Goal: Information Seeking & Learning: Find contact information

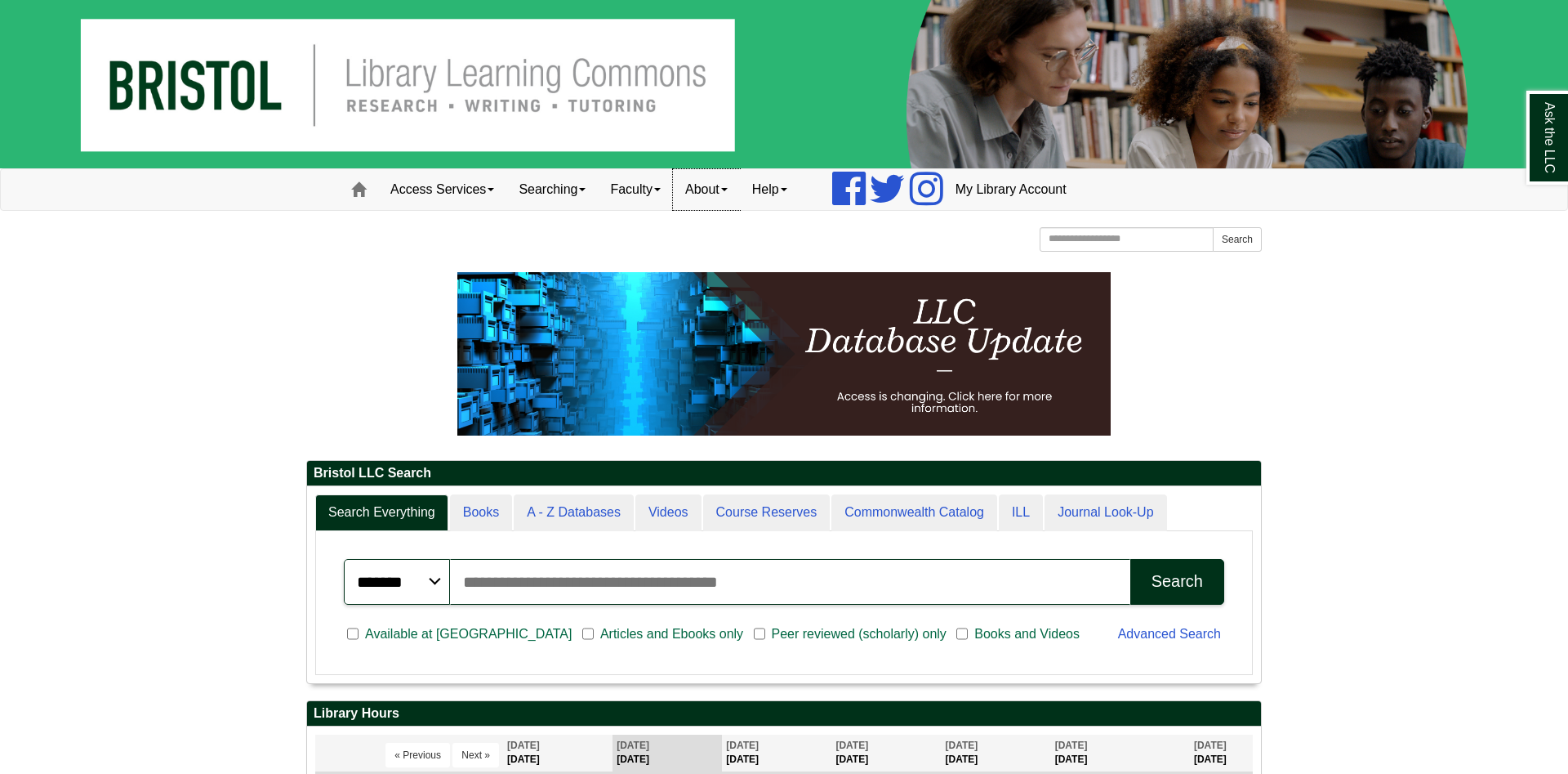
click at [713, 201] on link "About" at bounding box center [707, 190] width 67 height 41
click at [746, 258] on link "Staff Directory" at bounding box center [739, 262] width 131 height 19
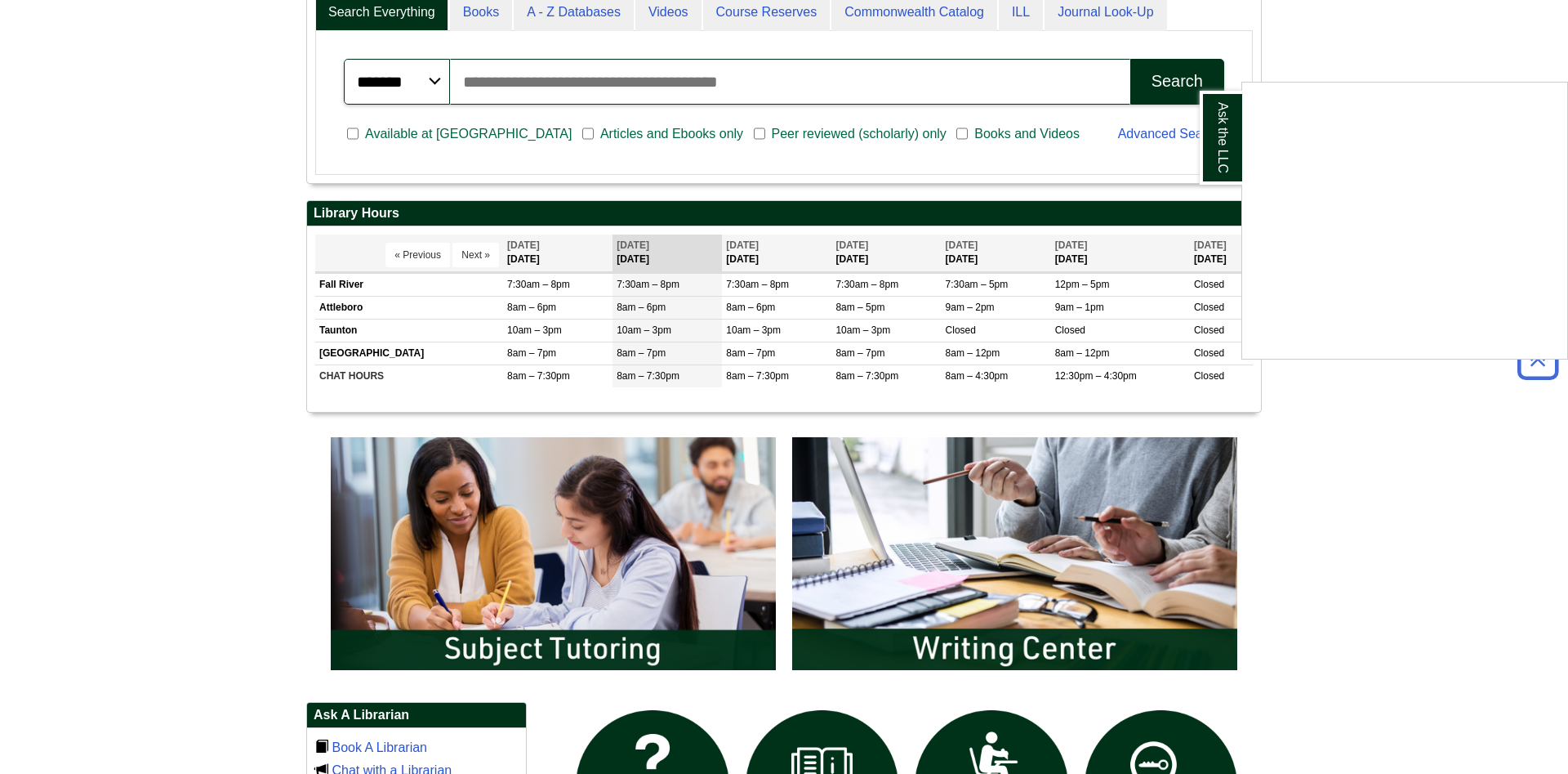
scroll to position [1083, 0]
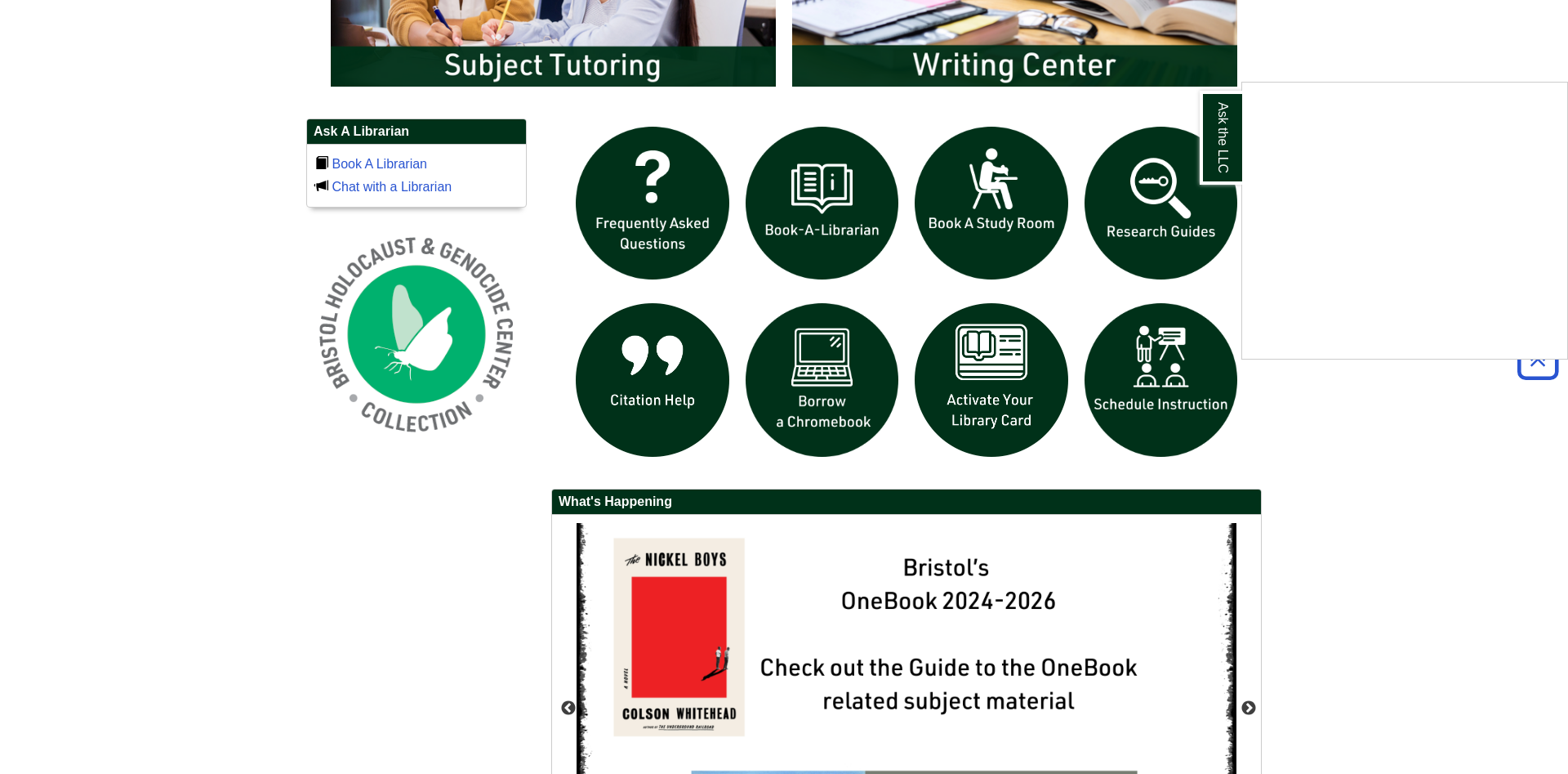
click at [479, 542] on div "Ask the LLC" at bounding box center [784, 387] width 1568 height 774
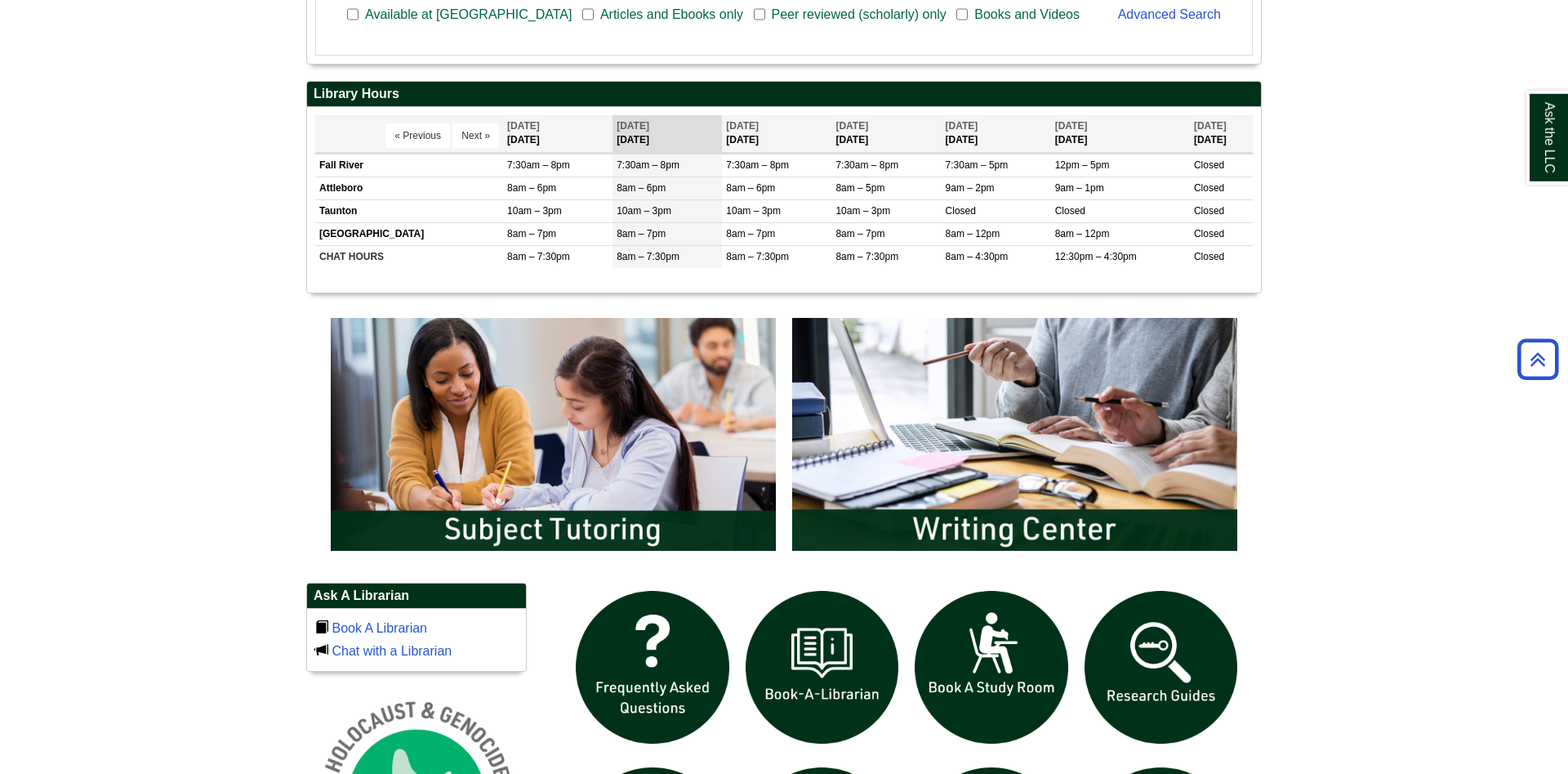
scroll to position [584, 0]
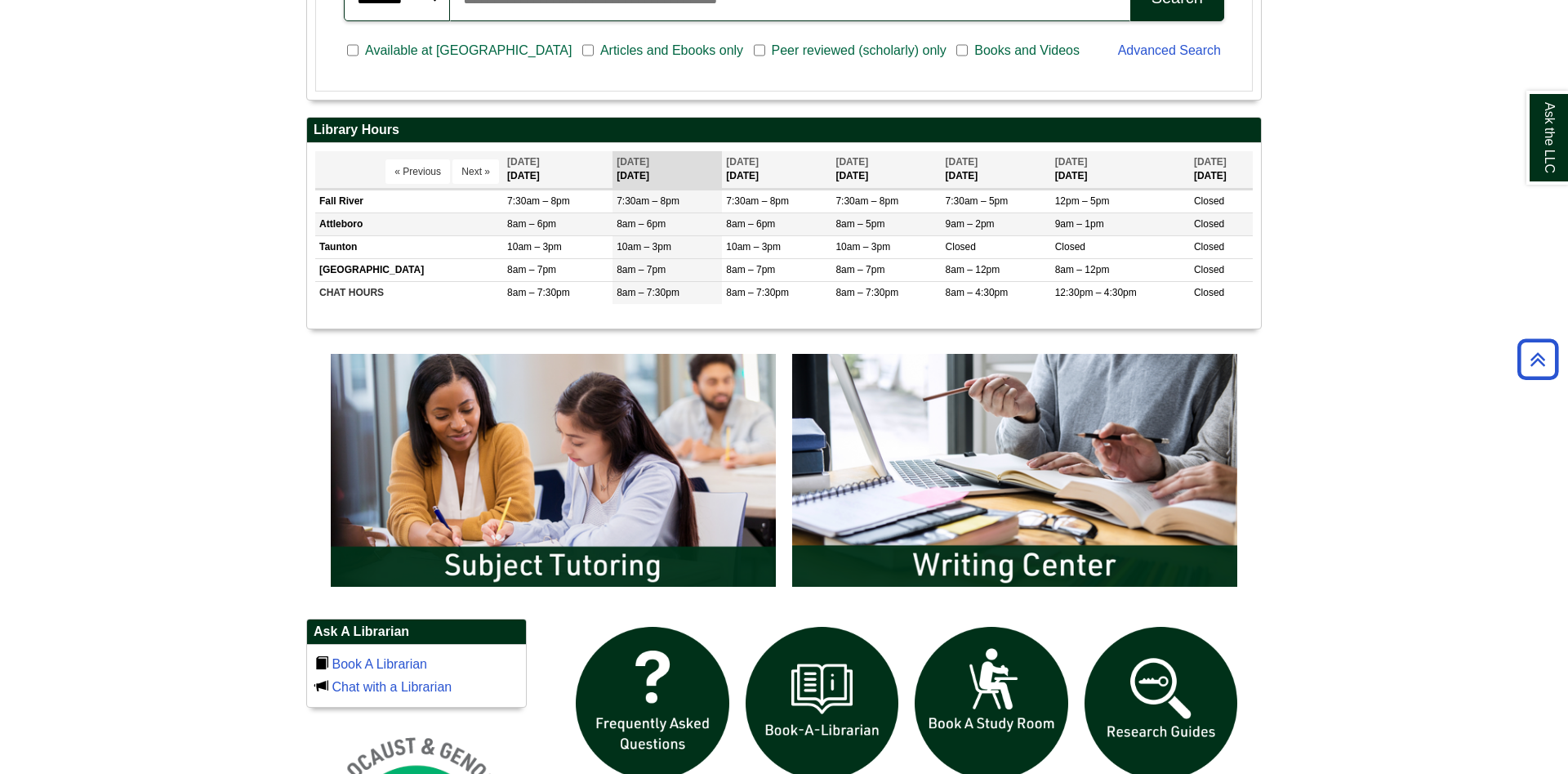
click at [1096, 222] on span "9am – 1pm" at bounding box center [1079, 224] width 49 height 11
drag, startPoint x: 1096, startPoint y: 222, endPoint x: 1037, endPoint y: 222, distance: 59.0
click at [1037, 222] on tr "Attleboro 8am – 6pm 8am – 6pm 8am – 6pm Closed" at bounding box center [784, 224] width 937 height 23
click at [926, 220] on td "8am – 5pm" at bounding box center [886, 224] width 109 height 23
drag, startPoint x: 909, startPoint y: 220, endPoint x: 791, endPoint y: 216, distance: 118.1
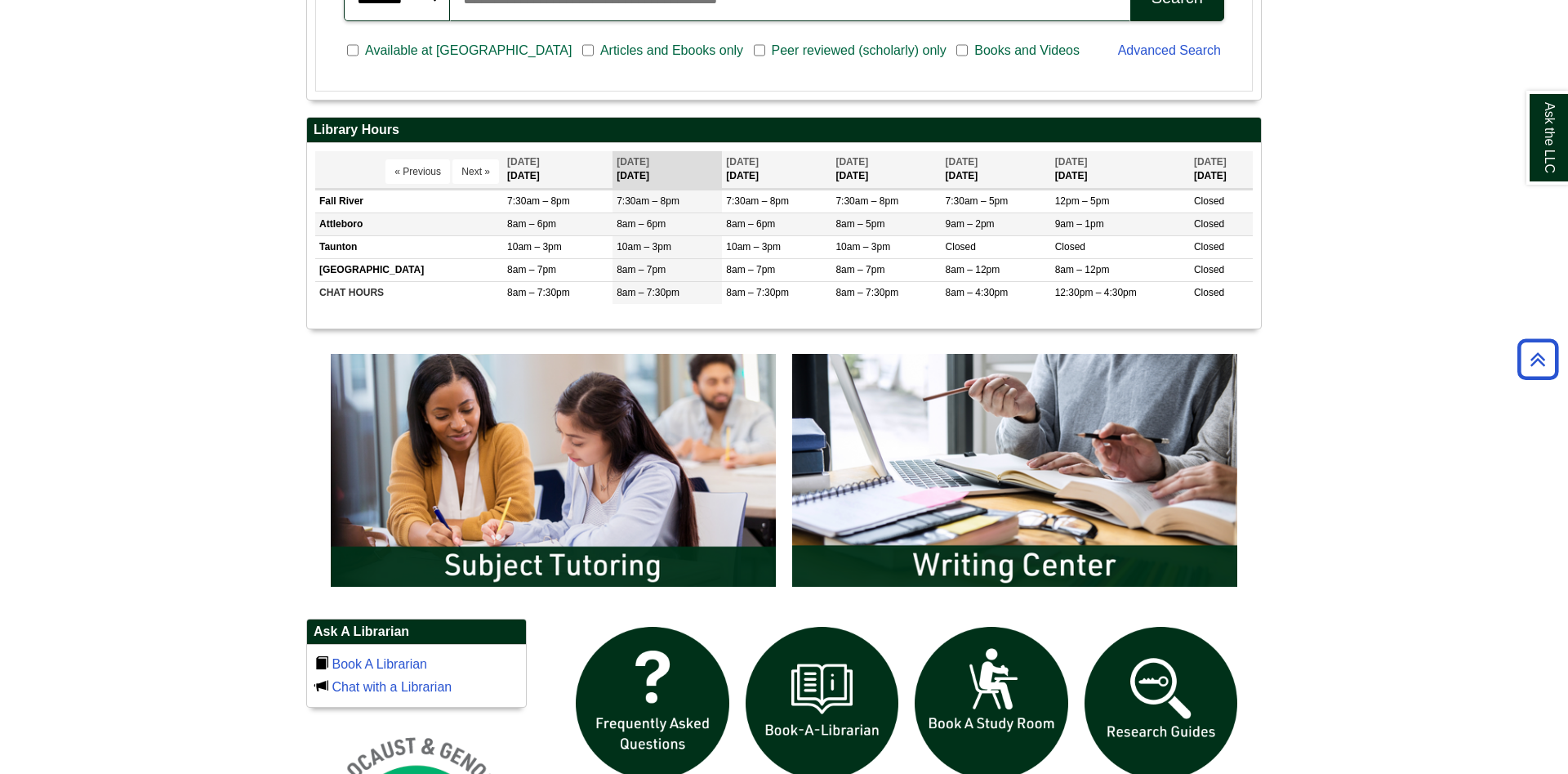
click at [791, 216] on tr "Attleboro 8am – 6pm 8am – 6pm 8am – 6pm Closed" at bounding box center [784, 224] width 937 height 23
click at [791, 216] on td "8am – 6pm" at bounding box center [777, 224] width 109 height 23
click at [216, 312] on body "Skip to Main Content Toggle navigation Home Access Services Access Services Pol…" at bounding box center [784, 461] width 1568 height 2089
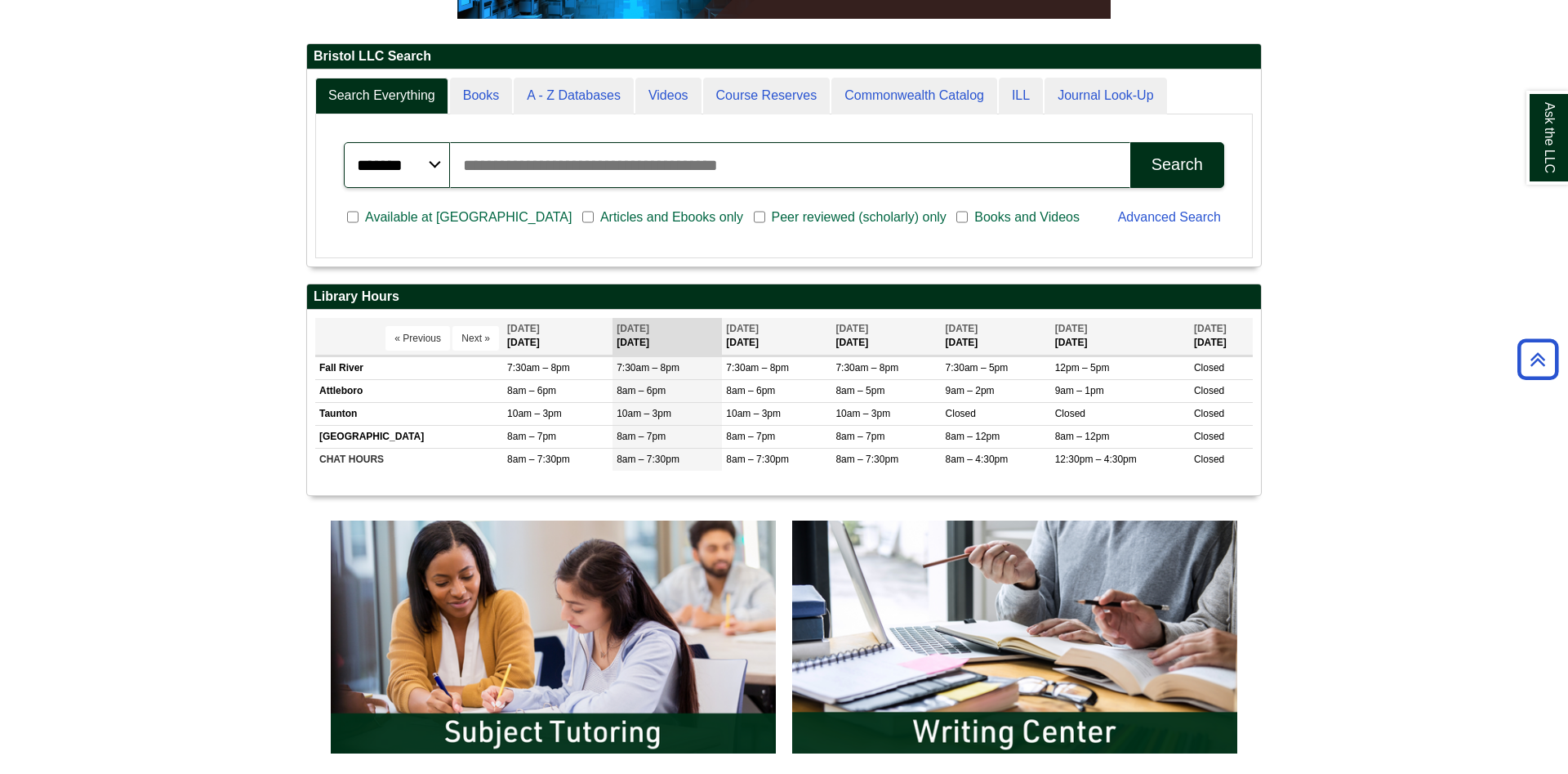
scroll to position [0, 0]
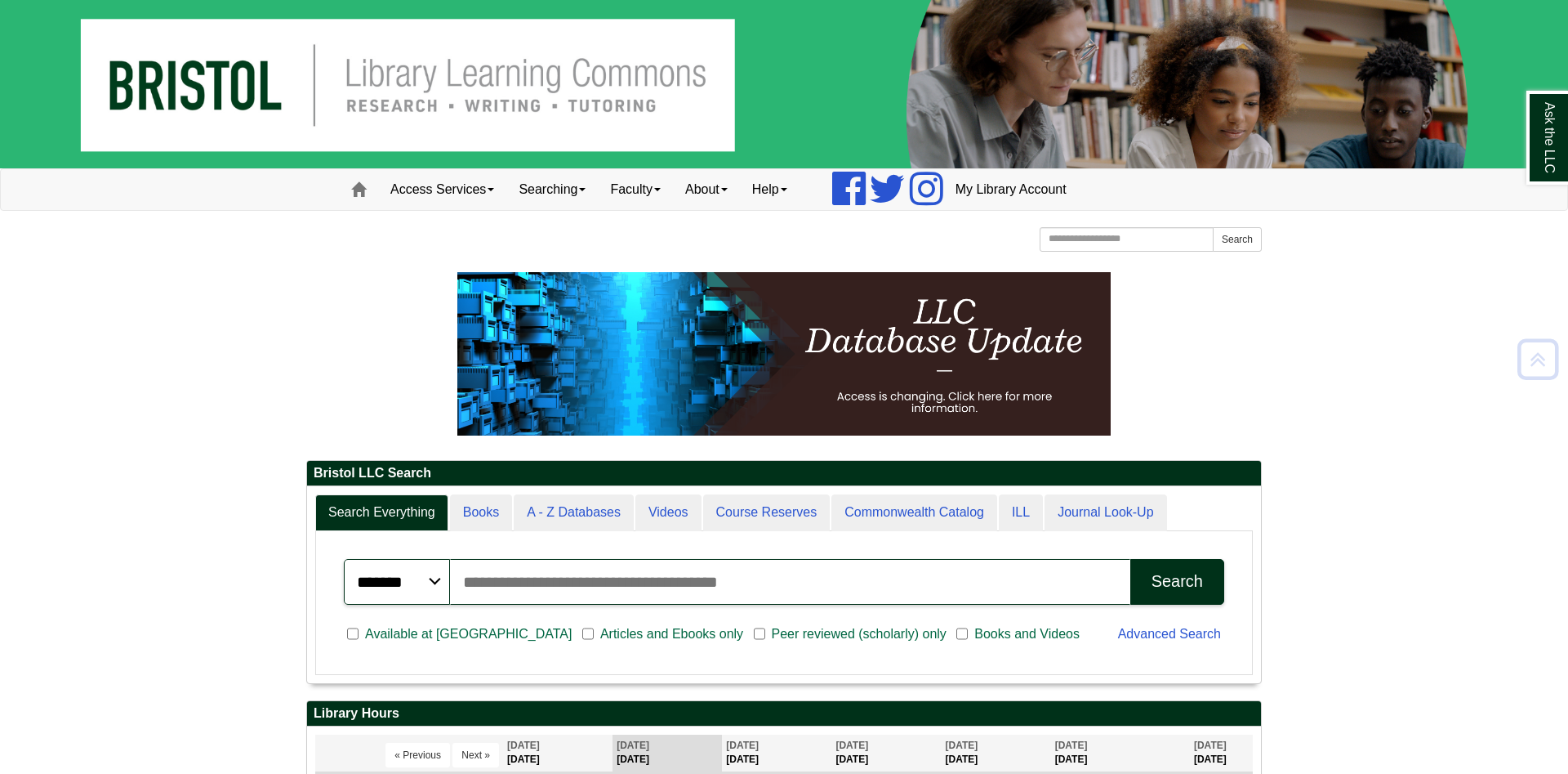
click at [409, 192] on link "Access Services" at bounding box center [442, 190] width 128 height 41
click at [476, 226] on link "Access Services Policies" at bounding box center [464, 224] width 170 height 19
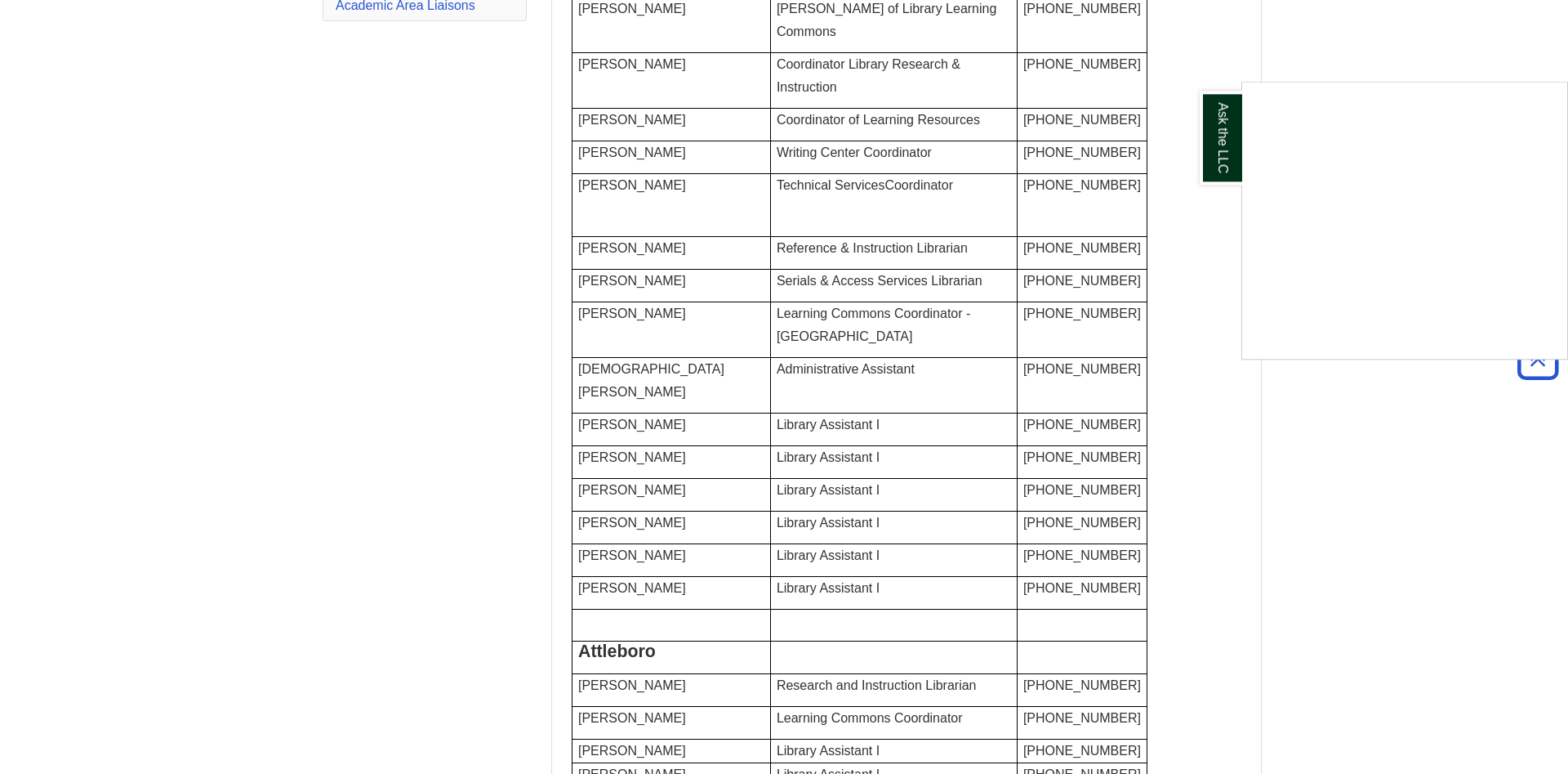
scroll to position [333, 0]
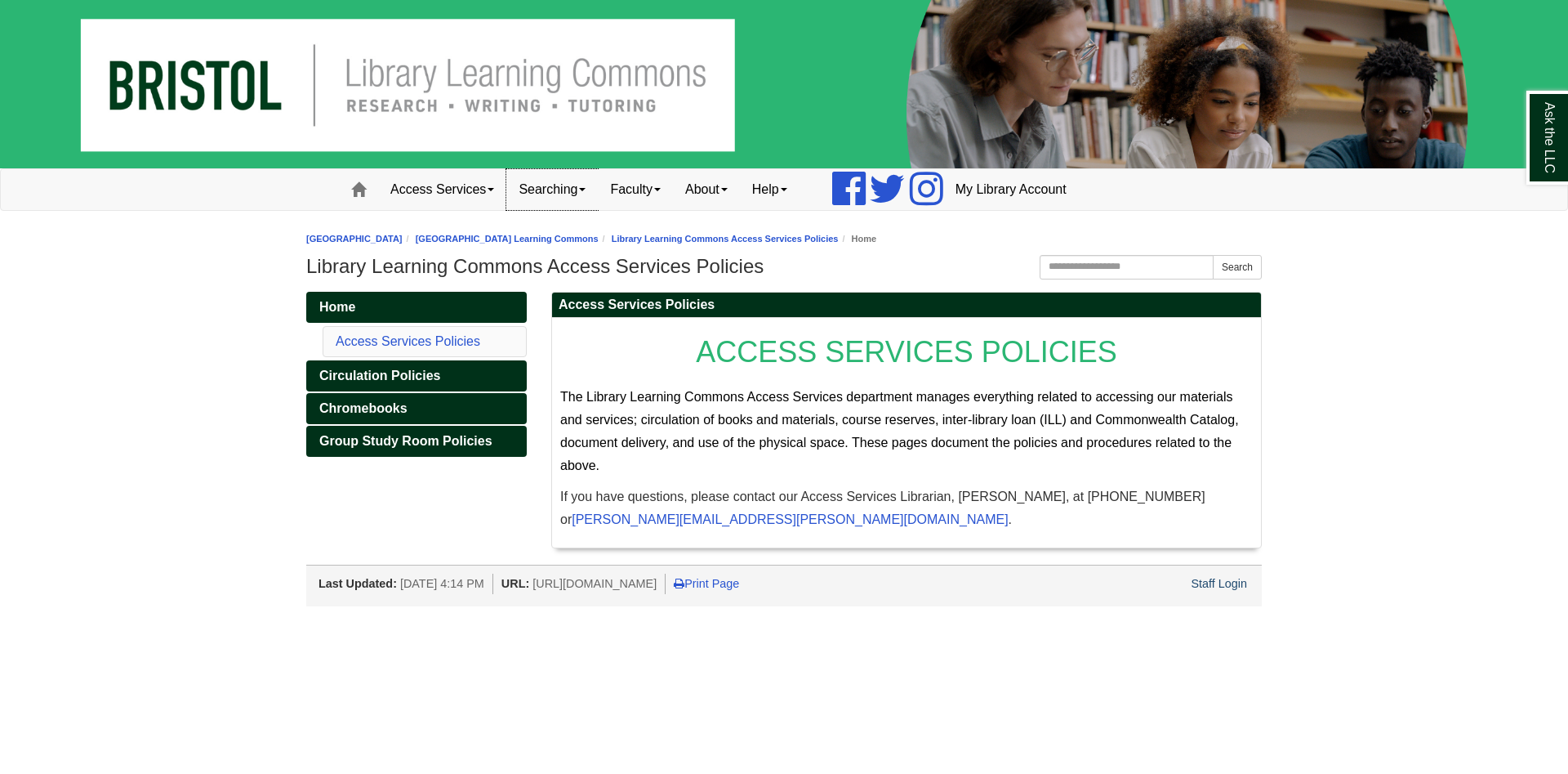
click at [560, 190] on link "Searching" at bounding box center [552, 190] width 92 height 41
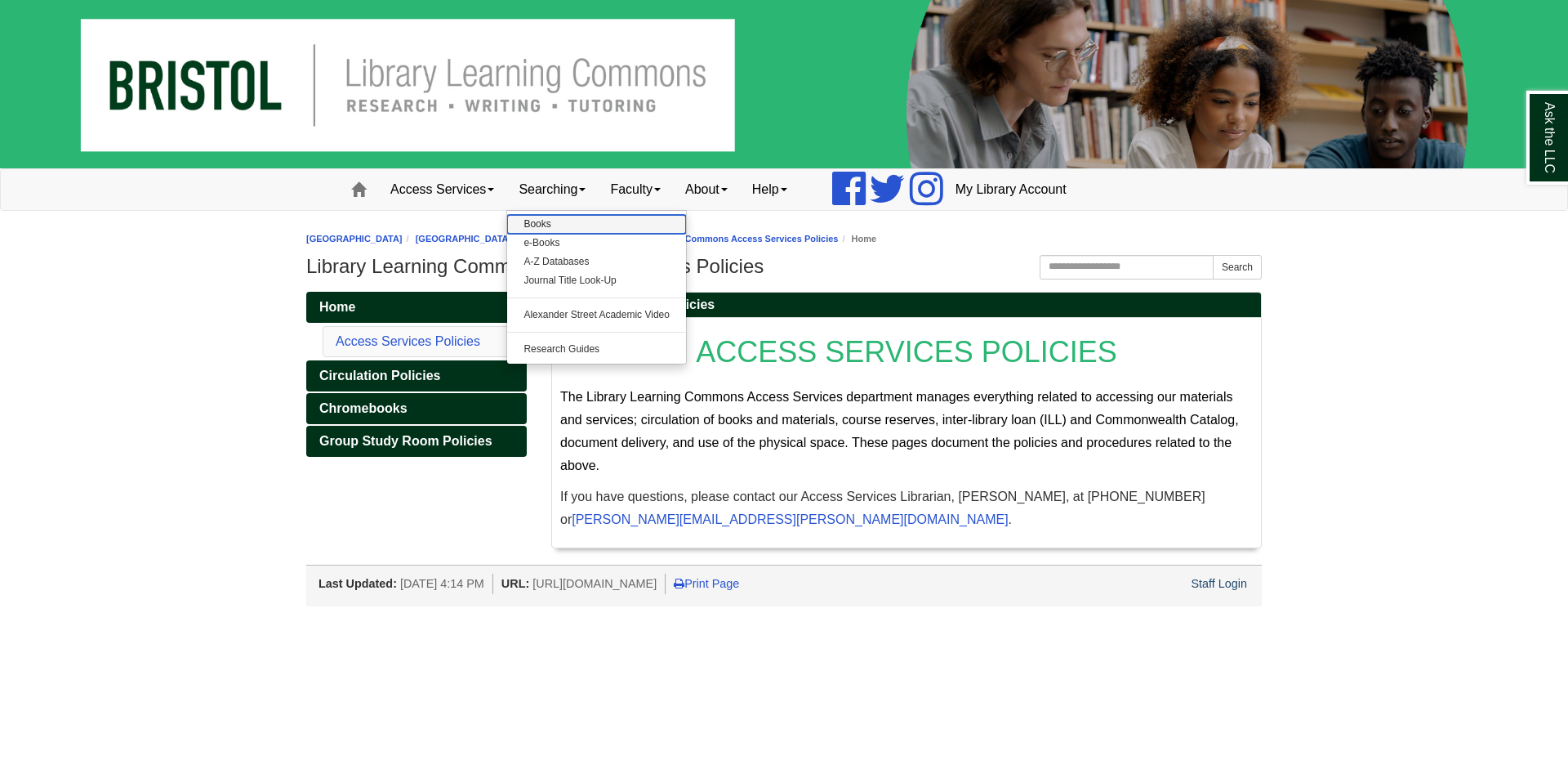
click at [572, 222] on link "Books" at bounding box center [596, 224] width 179 height 19
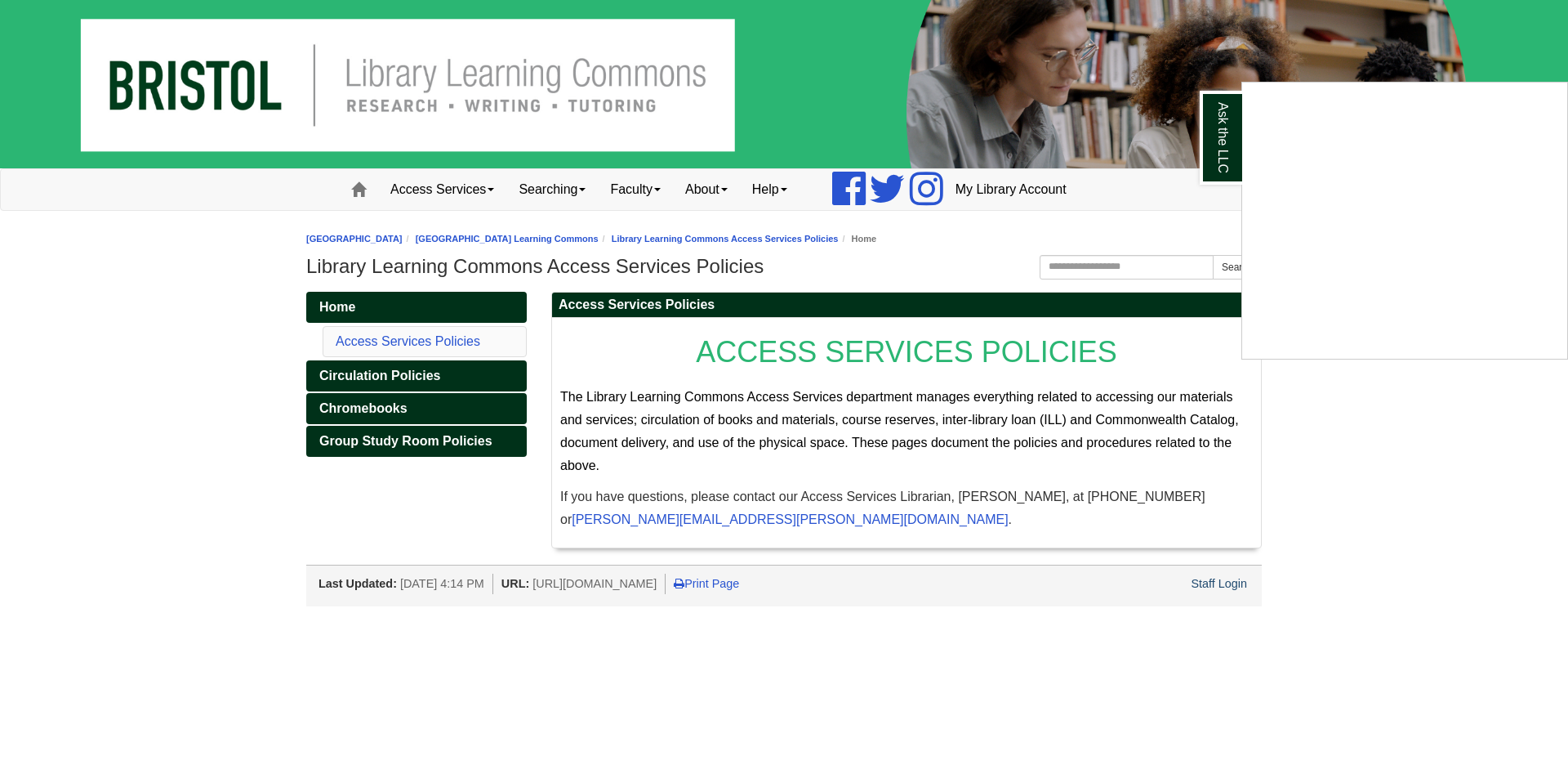
click at [555, 194] on div "Ask the LLC" at bounding box center [784, 387] width 1568 height 774
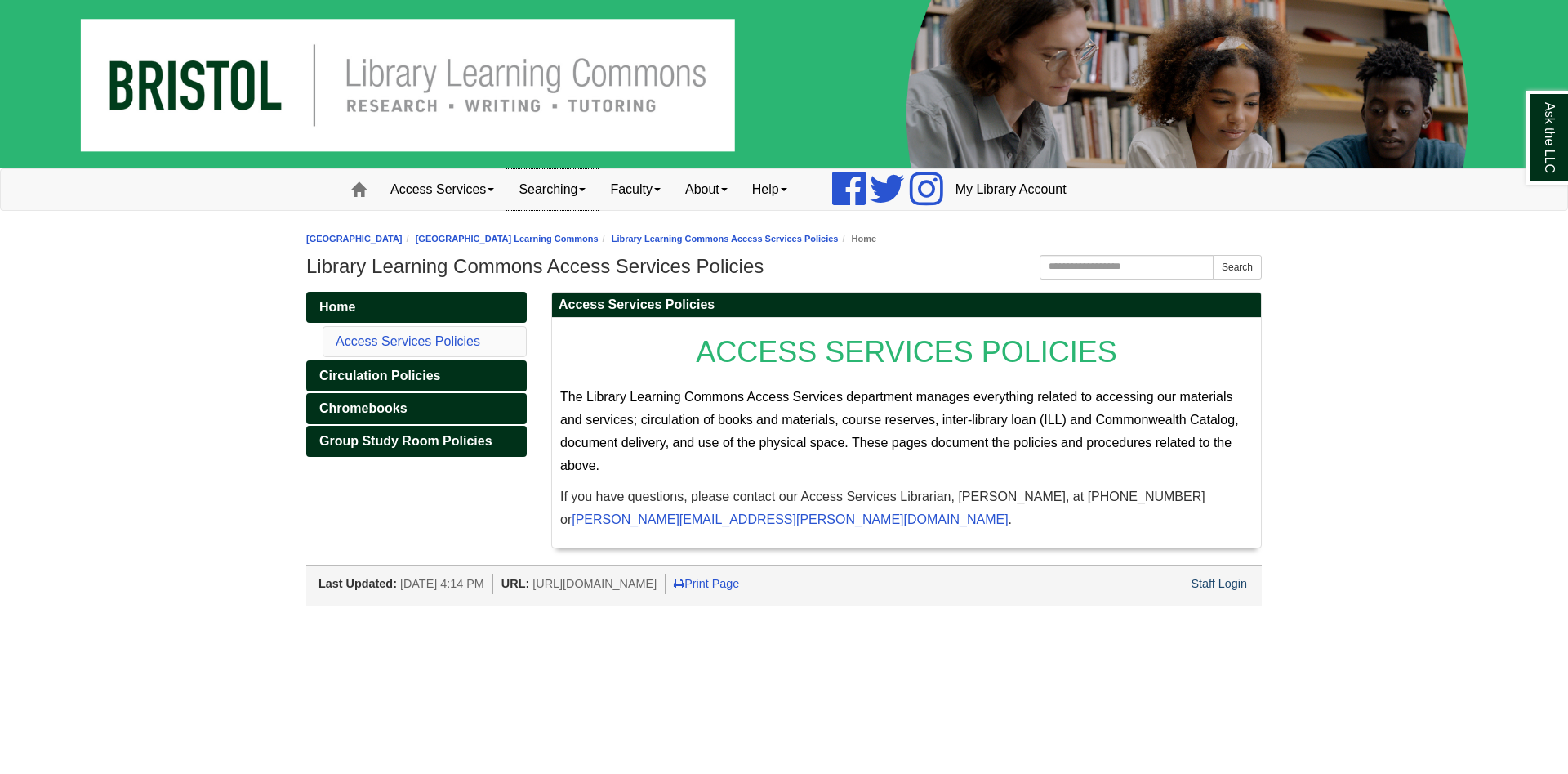
click at [555, 194] on link "Searching" at bounding box center [552, 190] width 92 height 41
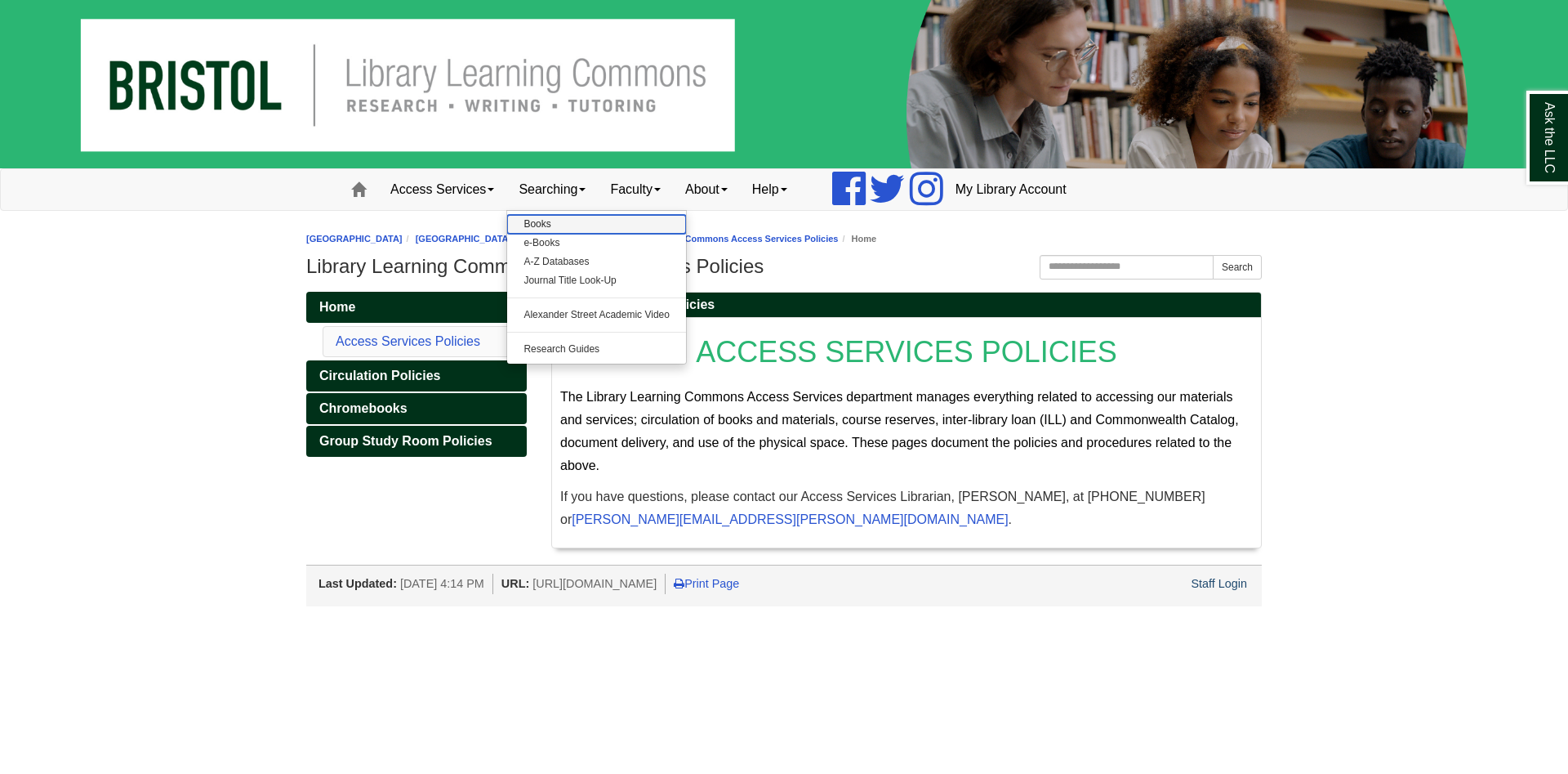
click at [576, 229] on link "Books" at bounding box center [596, 224] width 179 height 19
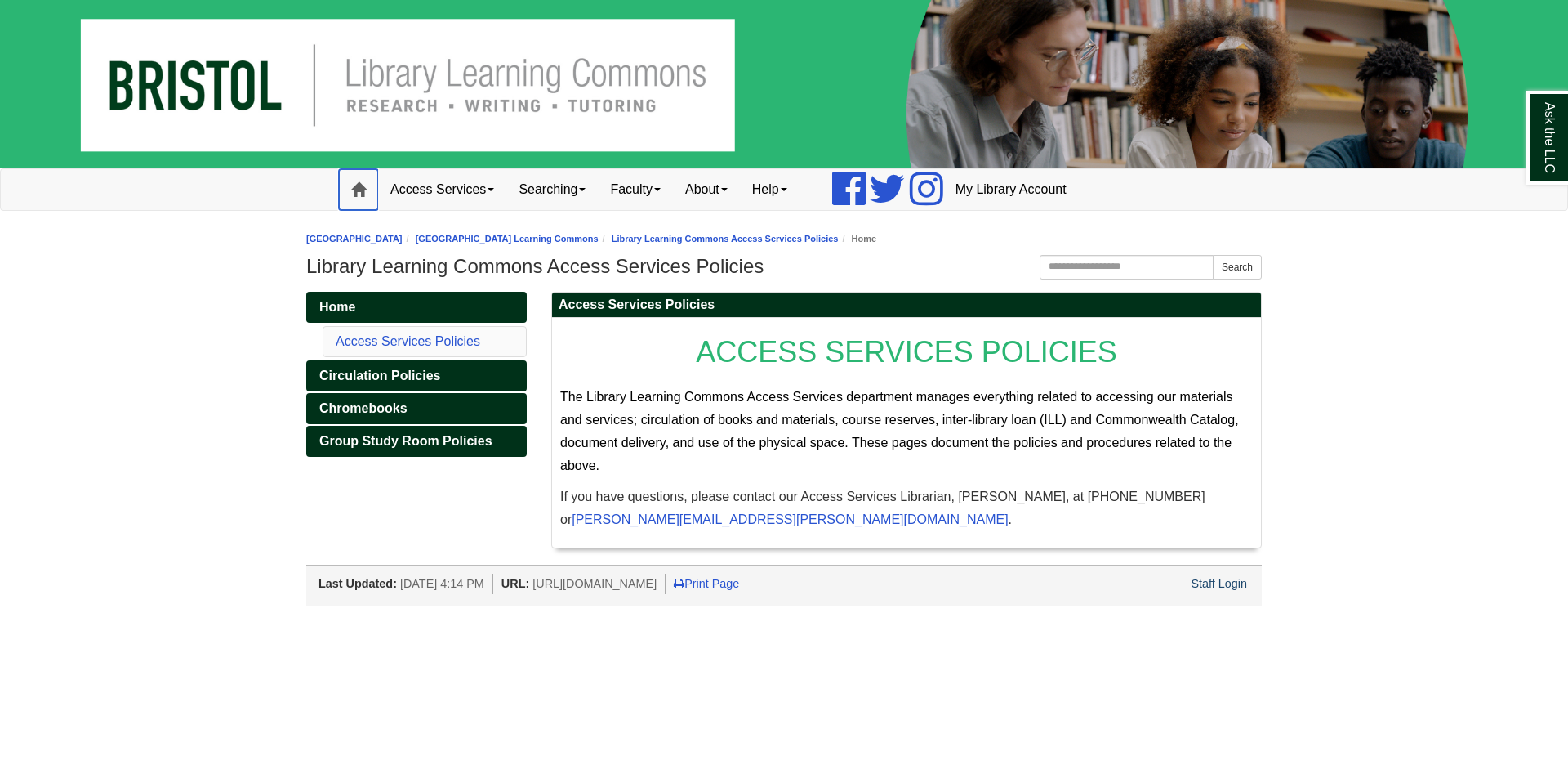
click at [359, 191] on span at bounding box center [359, 190] width 15 height 15
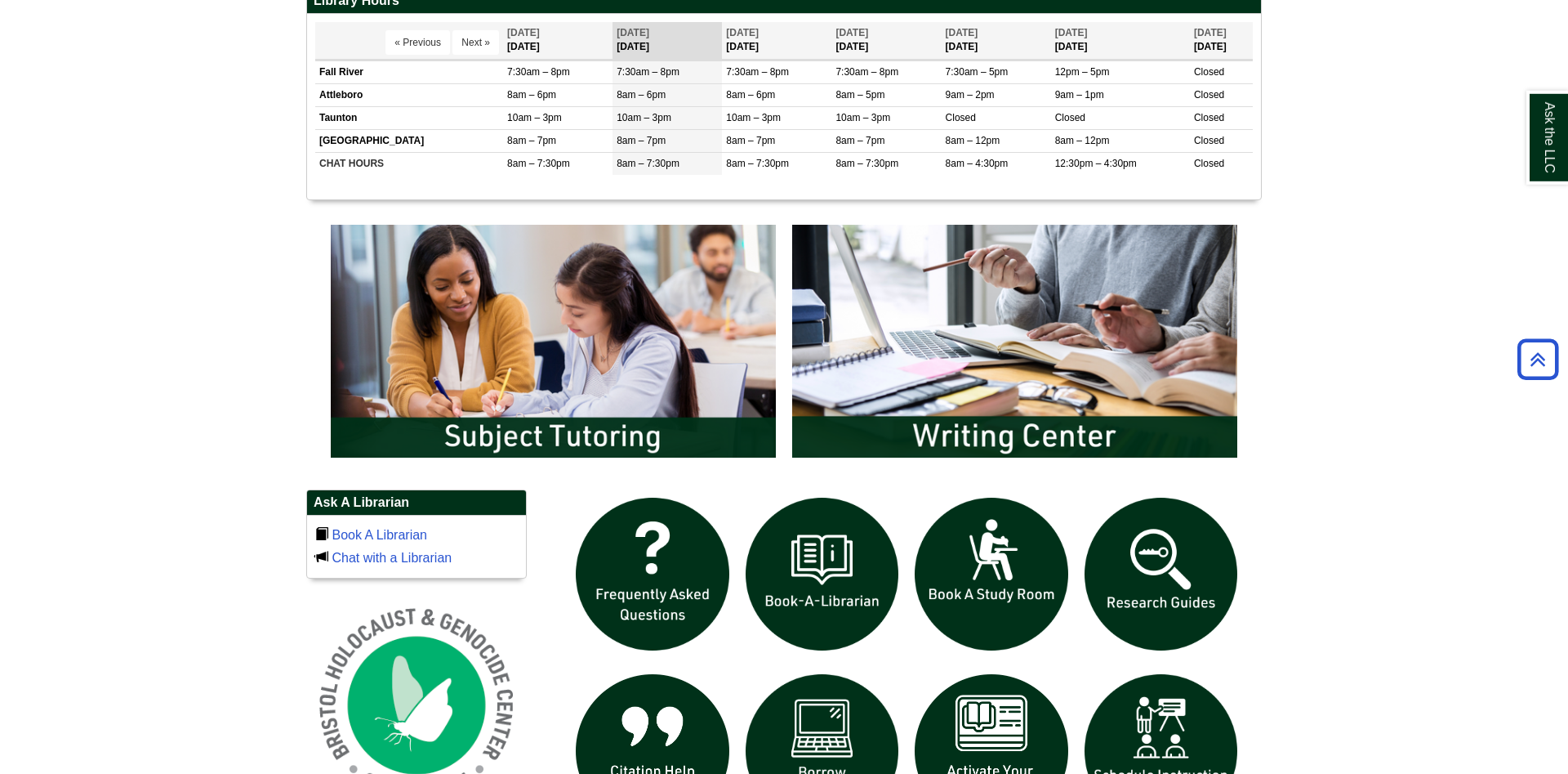
scroll to position [916, 0]
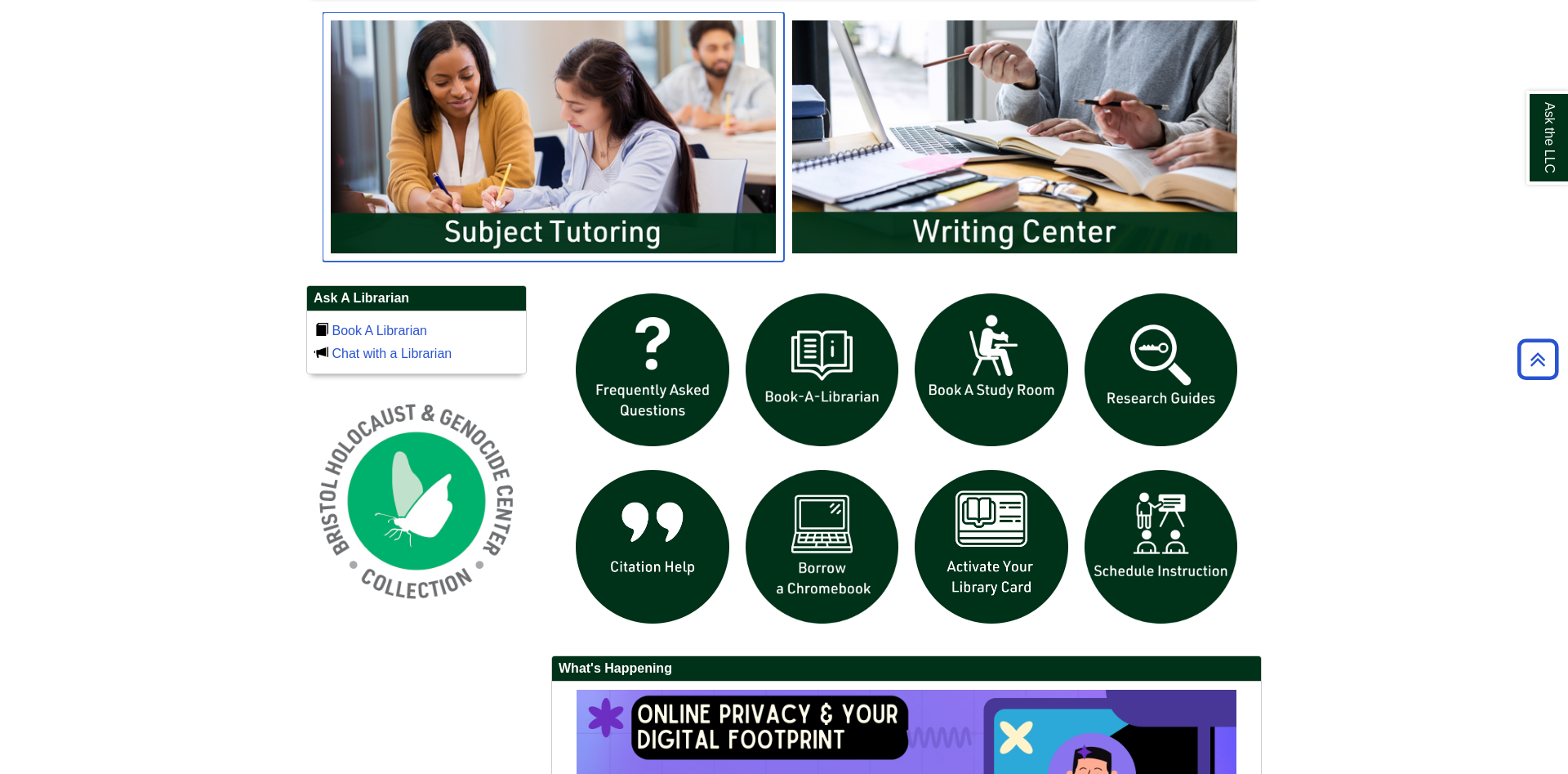
click at [603, 121] on img "slideshow" at bounding box center [553, 136] width 462 height 248
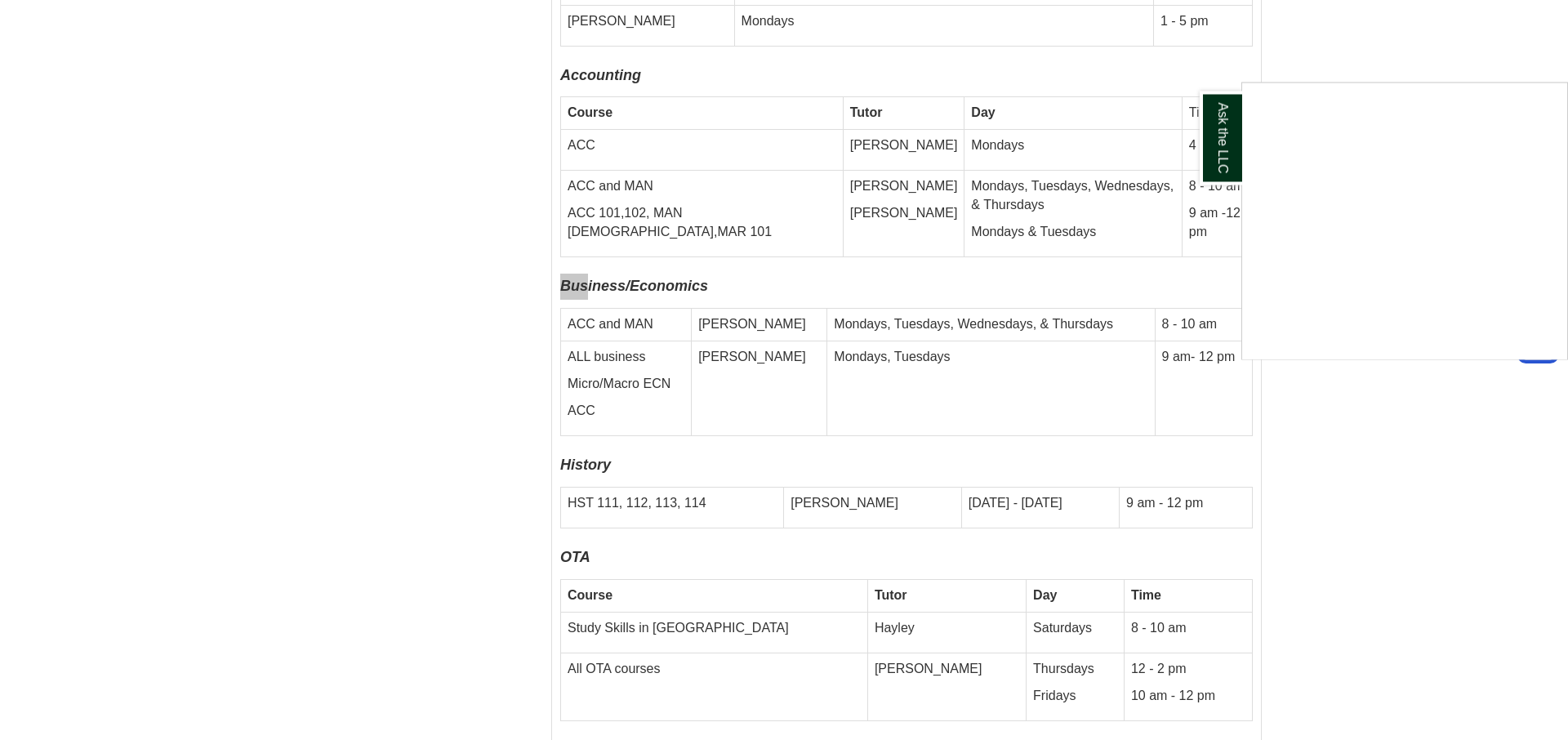
scroll to position [6425, 0]
click at [1030, 403] on div "Ask the LLC" at bounding box center [784, 370] width 1568 height 740
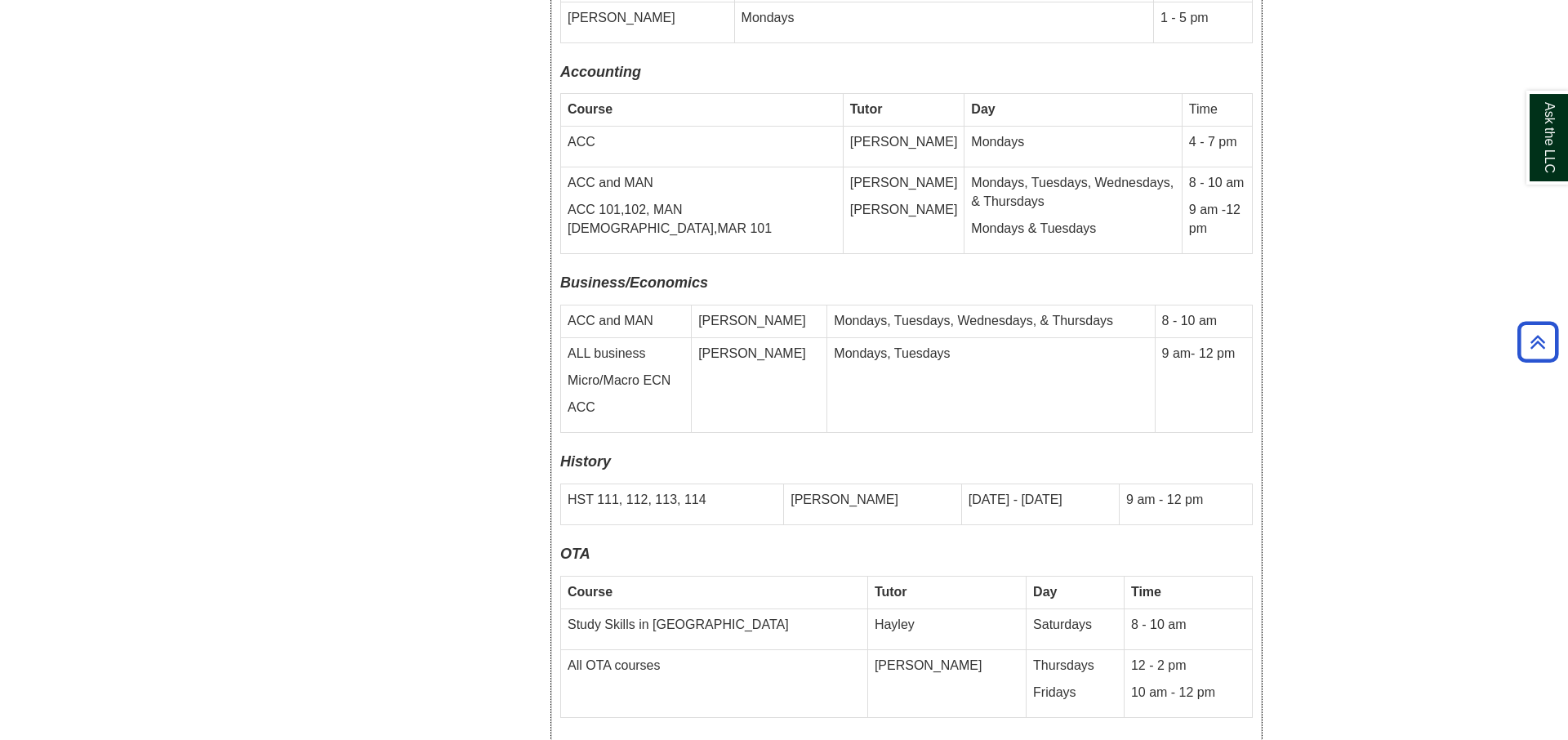
click at [613, 345] on p "ALL business" at bounding box center [626, 354] width 117 height 19
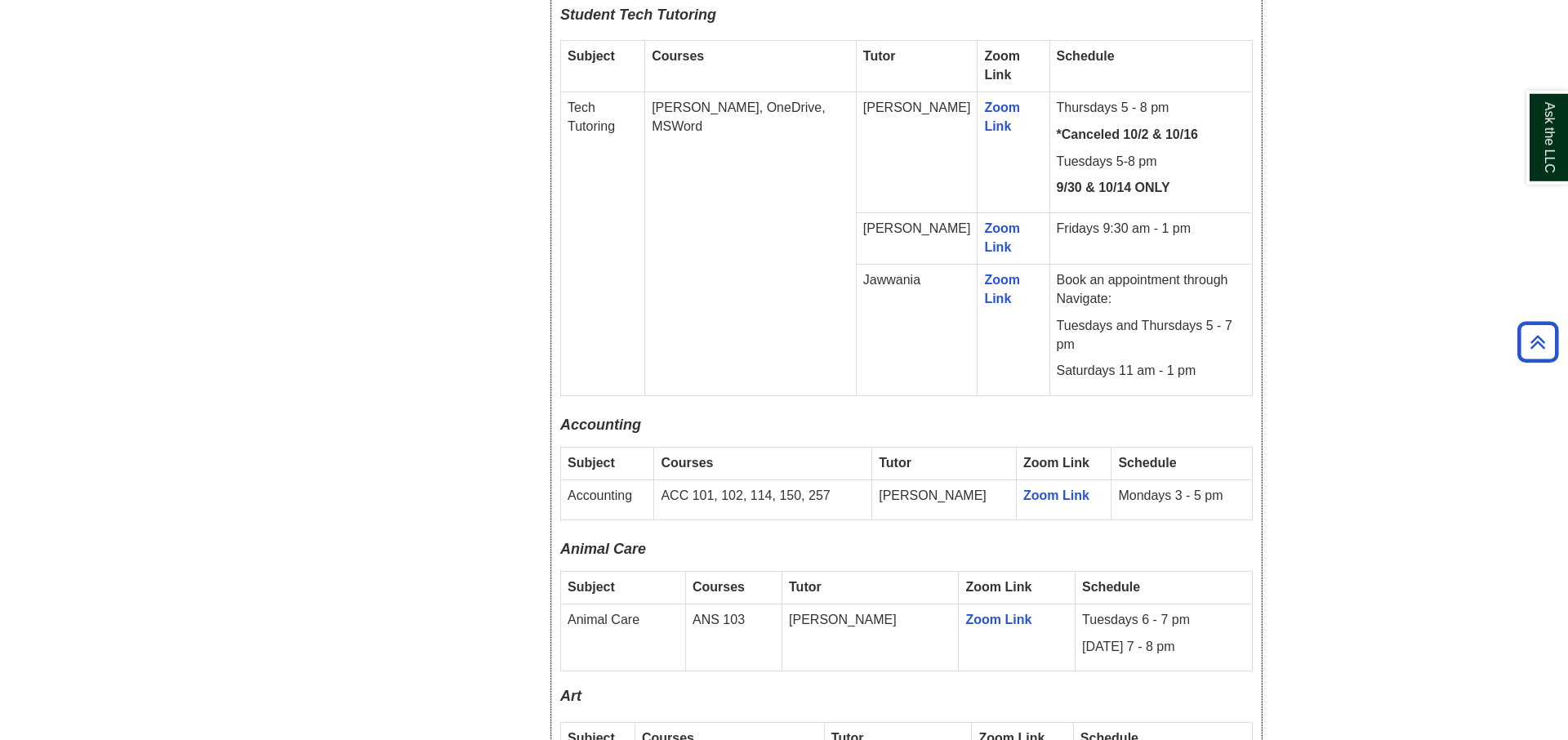
scroll to position [0, 0]
